Goal: Information Seeking & Learning: Compare options

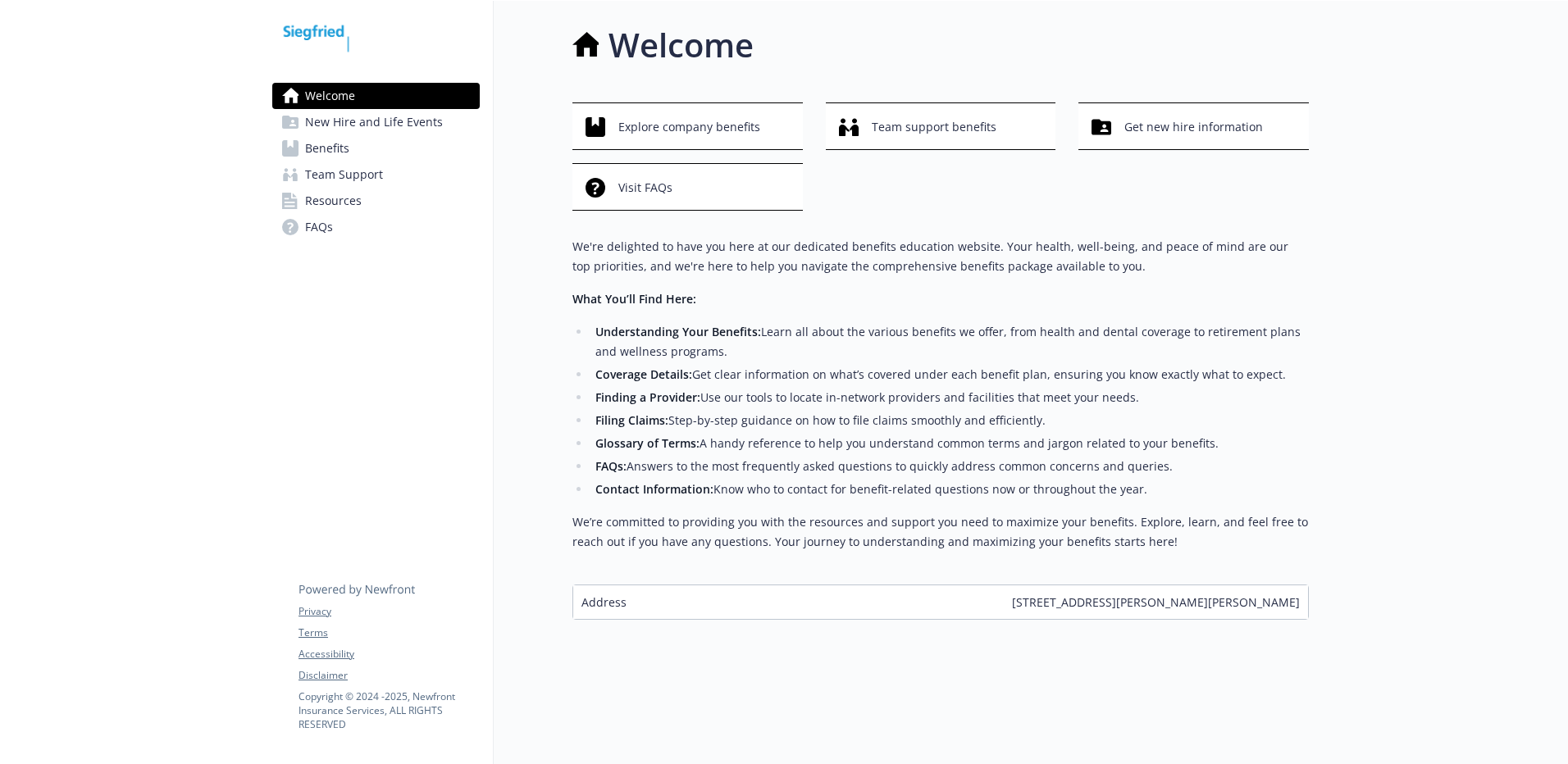
click at [325, 149] on span "Benefits" at bounding box center [327, 148] width 44 height 26
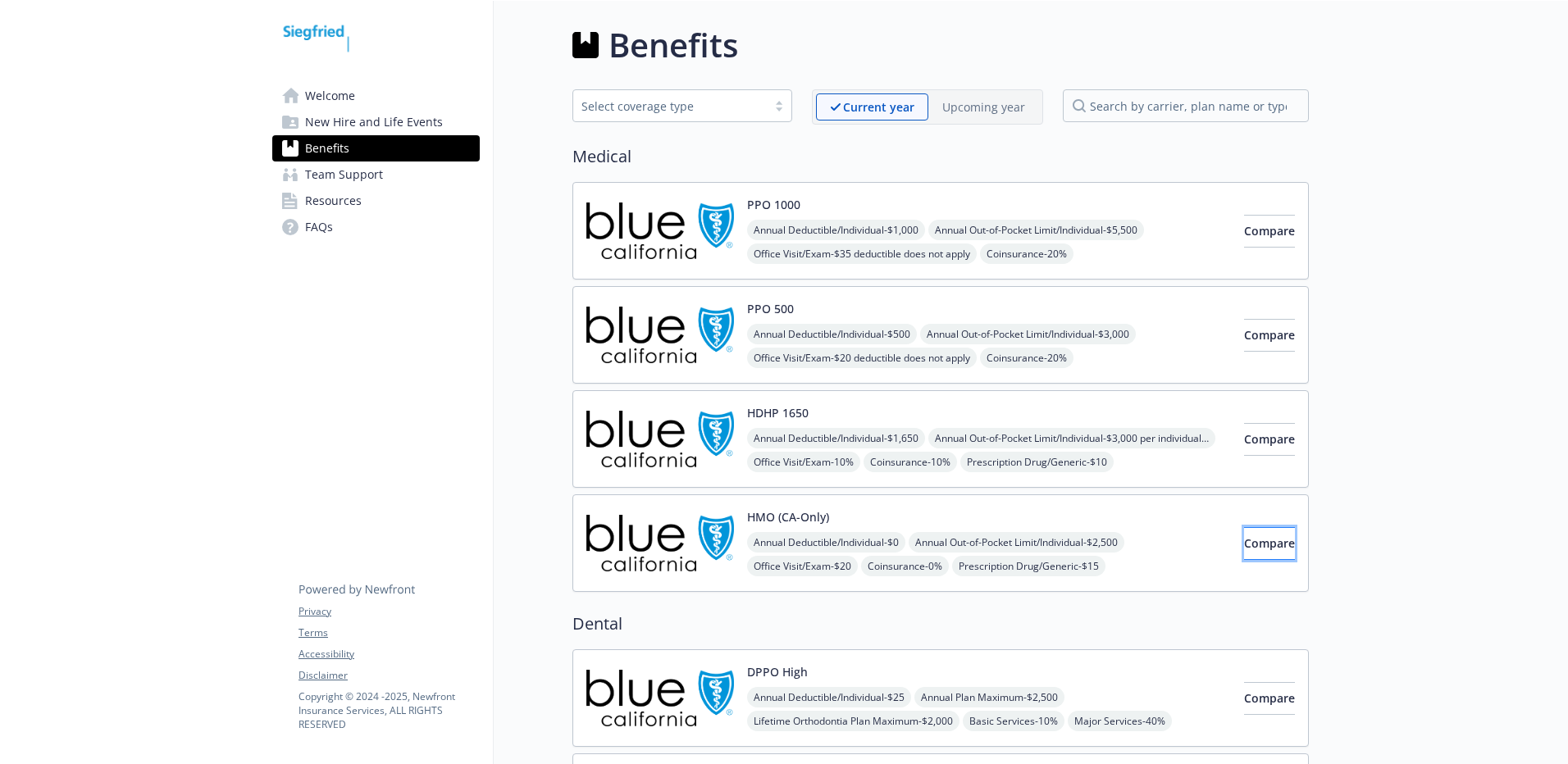
click at [1244, 544] on span "Compare" at bounding box center [1268, 543] width 51 height 15
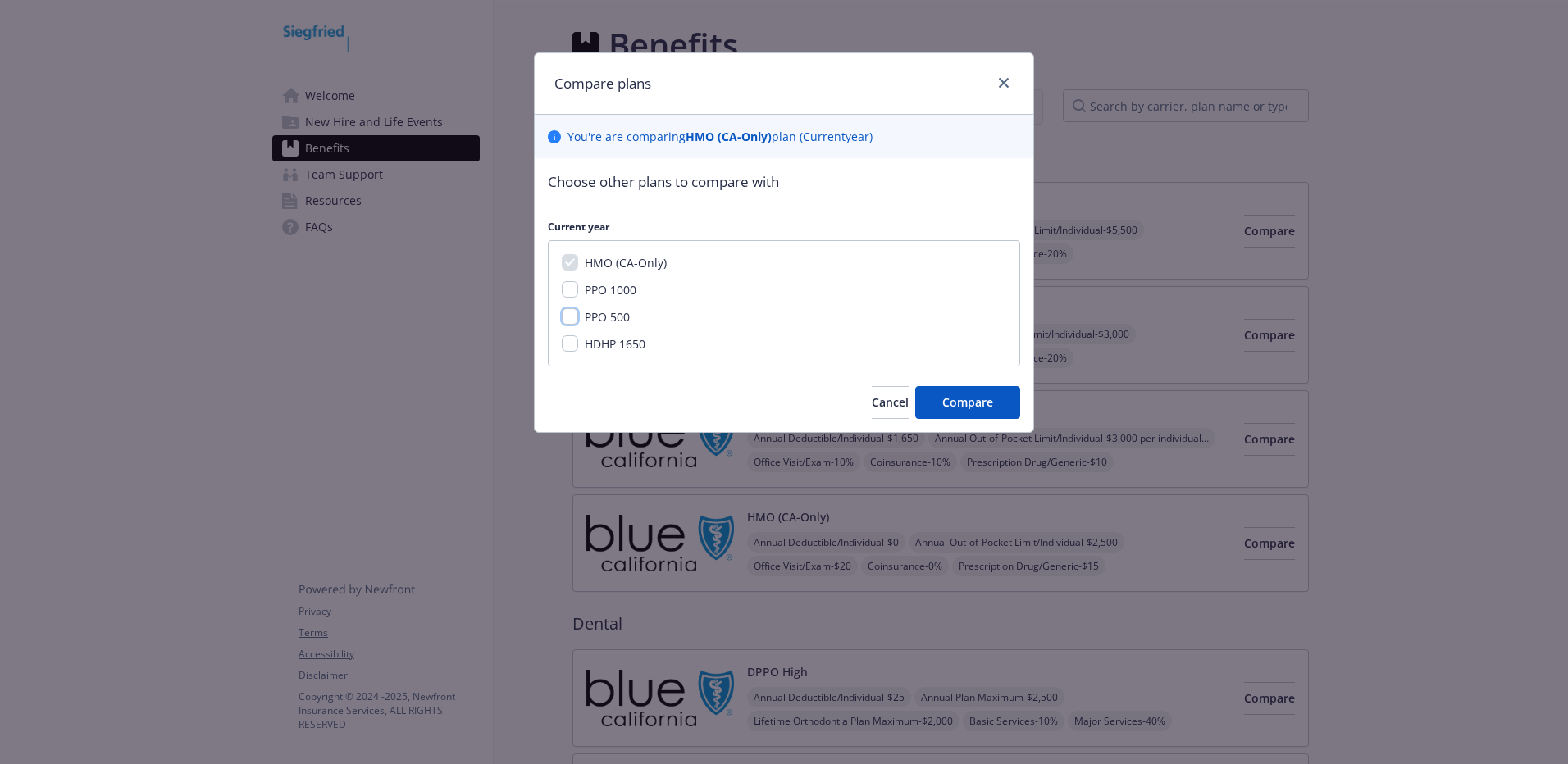
click at [575, 319] on input "PPO 500" at bounding box center [569, 316] width 16 height 16
checkbox input "true"
click at [569, 291] on input "PPO 1000" at bounding box center [569, 289] width 16 height 16
checkbox input "true"
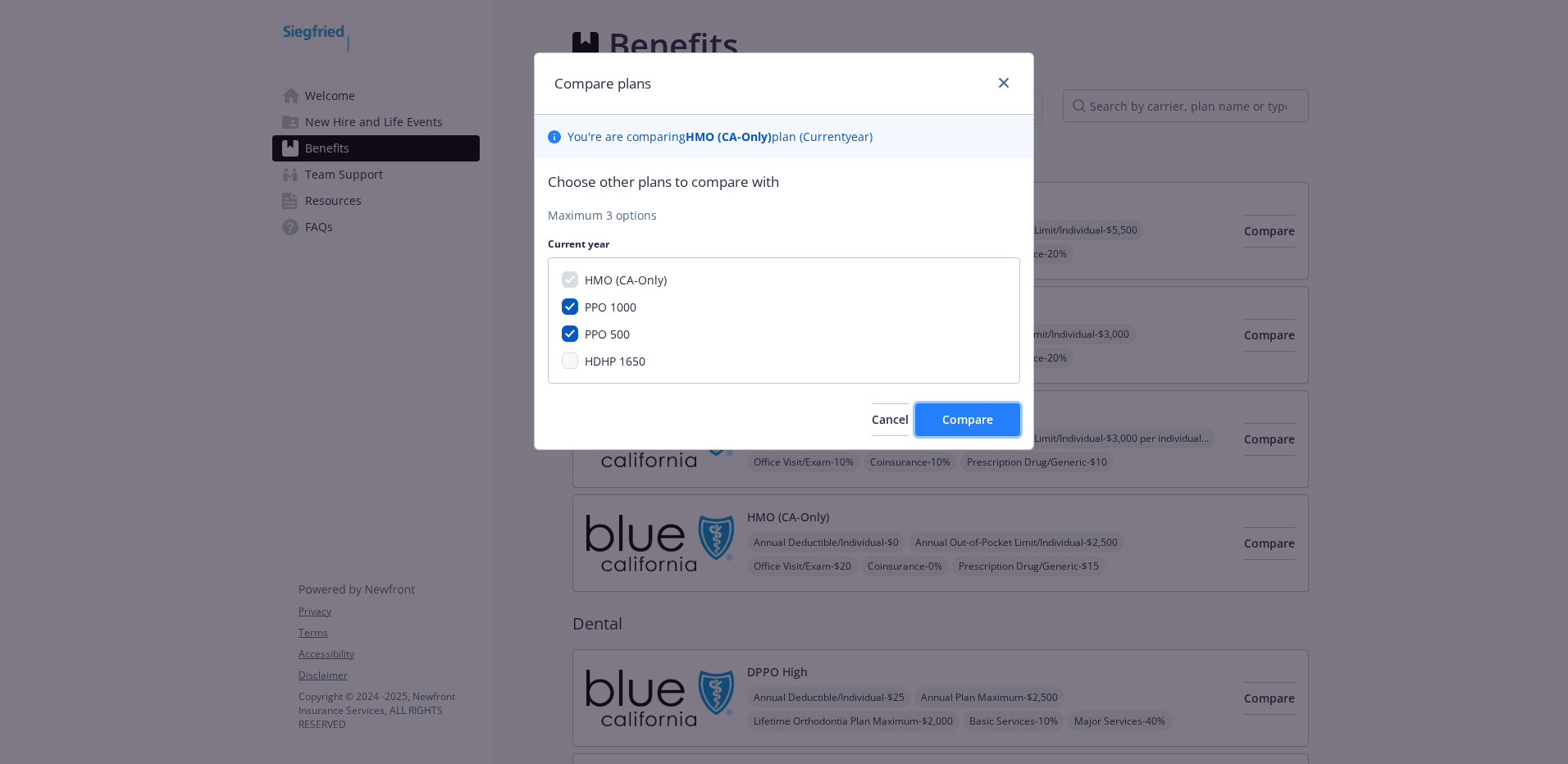
click at [992, 422] on span "Compare" at bounding box center [967, 419] width 51 height 15
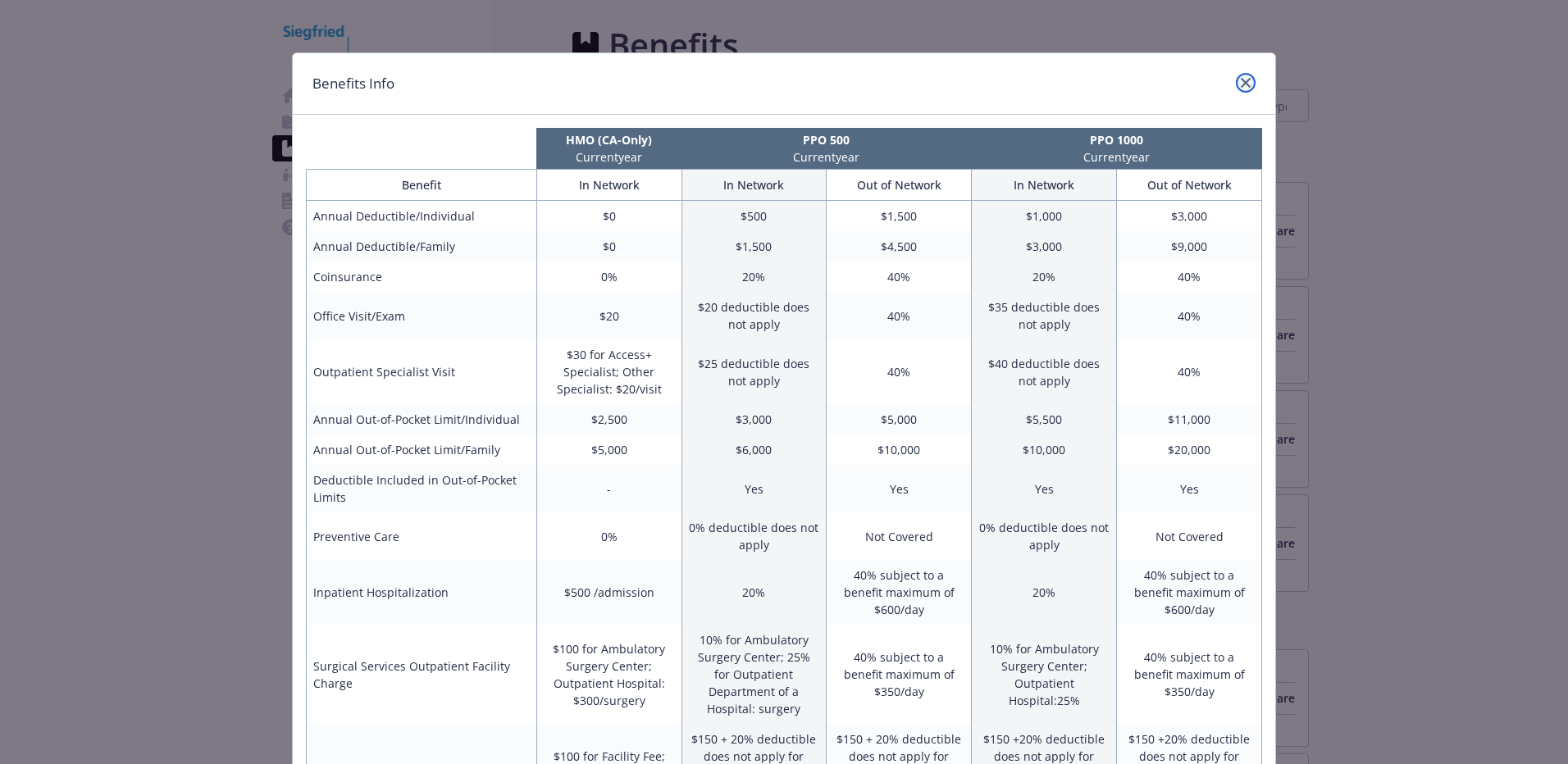
click at [1241, 84] on icon "close" at bounding box center [1245, 83] width 10 height 10
